Goal: Transaction & Acquisition: Purchase product/service

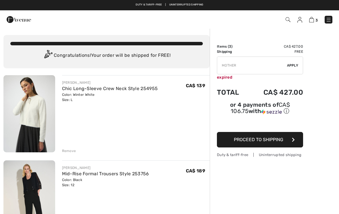
click at [91, 90] on link "Chic Long-Sleeve Crew Neck Style 254955" at bounding box center [110, 88] width 96 height 5
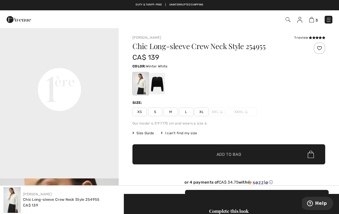
scroll to position [384, 0]
click at [86, 59] on video "Your browser does not support the video tag." at bounding box center [59, 29] width 119 height 59
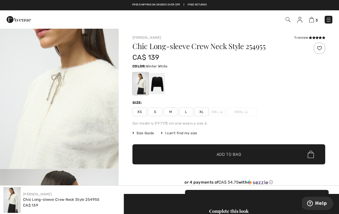
scroll to position [606, 0]
click at [159, 86] on div at bounding box center [157, 84] width 15 height 22
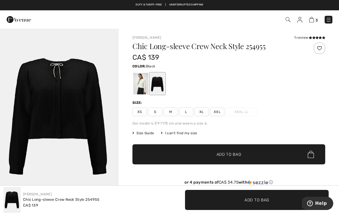
scroll to position [0, 0]
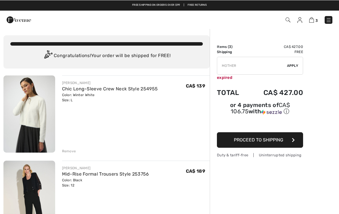
click at [327, 20] on img at bounding box center [329, 20] width 6 height 6
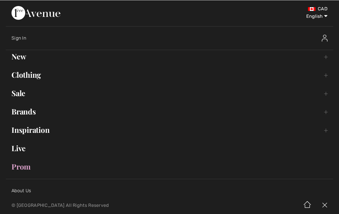
click at [22, 149] on link "Live" at bounding box center [169, 148] width 327 height 13
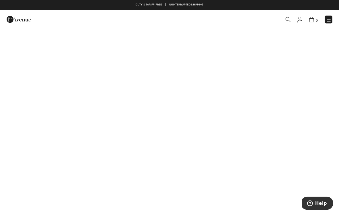
scroll to position [100, 0]
